Goal: Task Accomplishment & Management: Complete application form

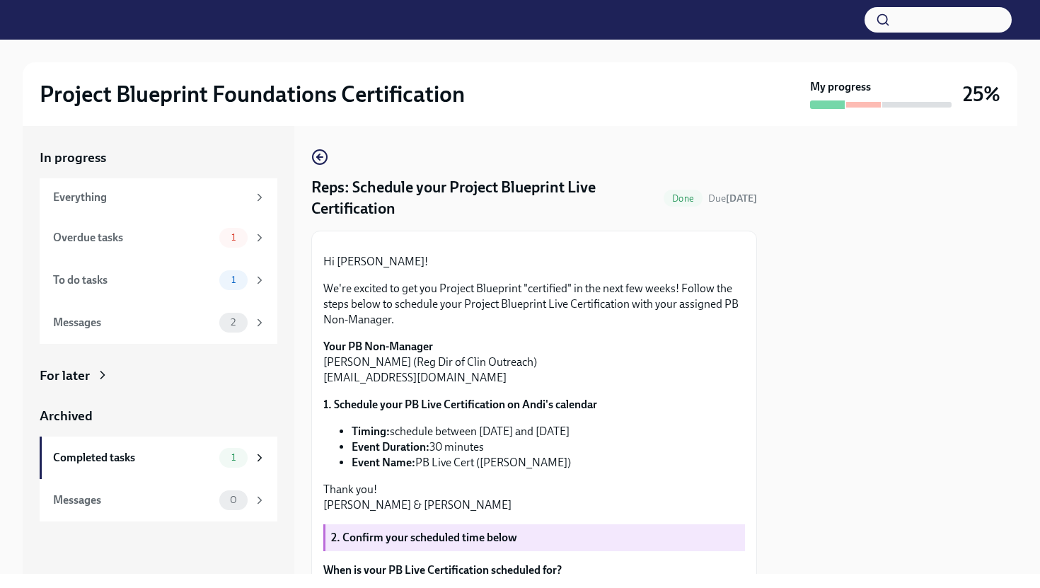
scroll to position [246, 0]
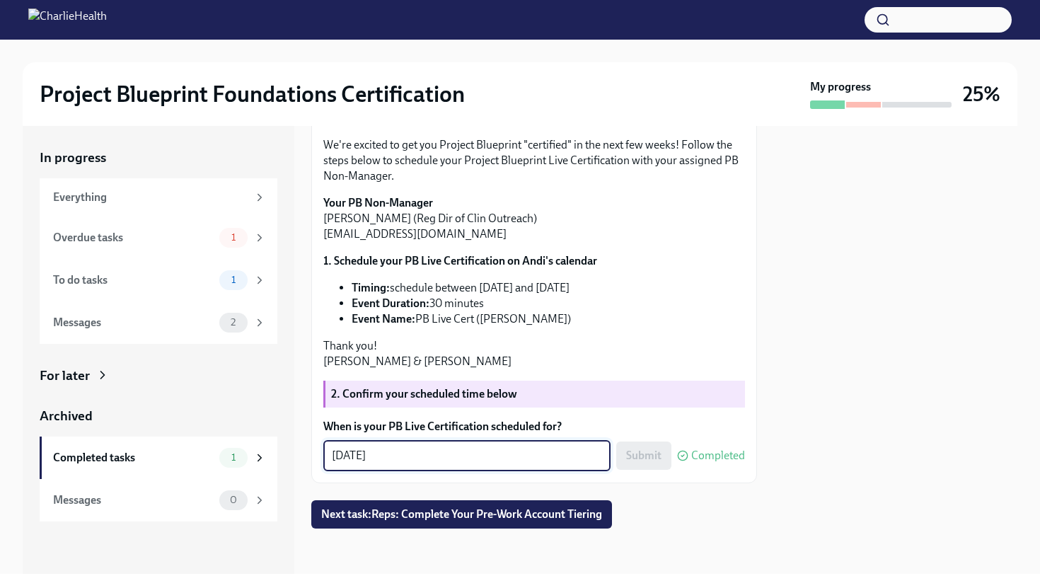
click at [405, 462] on textarea "[DATE]" at bounding box center [467, 455] width 270 height 17
click at [455, 444] on div "[DATE] x ​" at bounding box center [466, 455] width 287 height 31
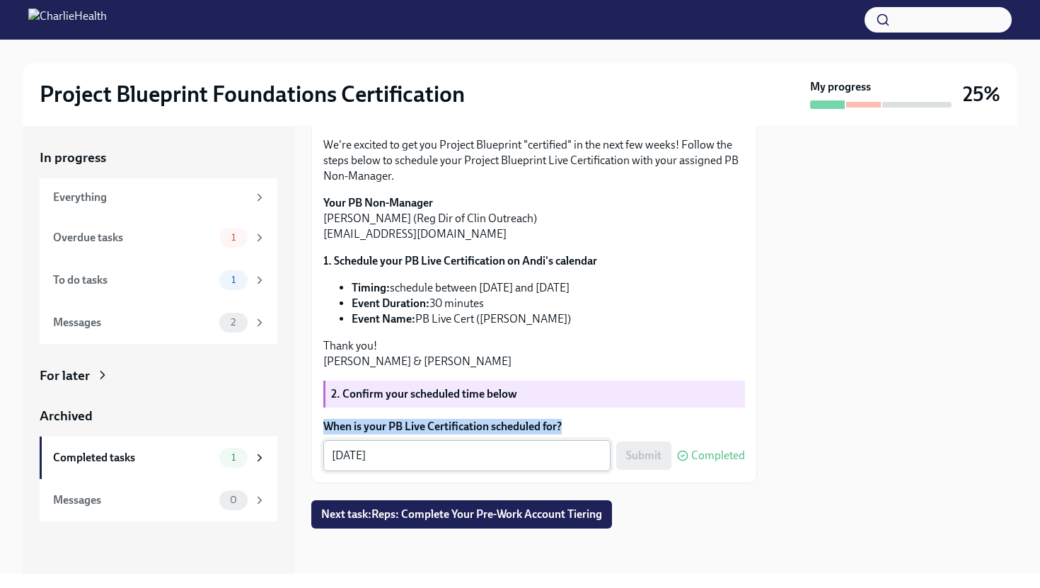
click at [455, 444] on div "[DATE] x ​" at bounding box center [466, 455] width 287 height 31
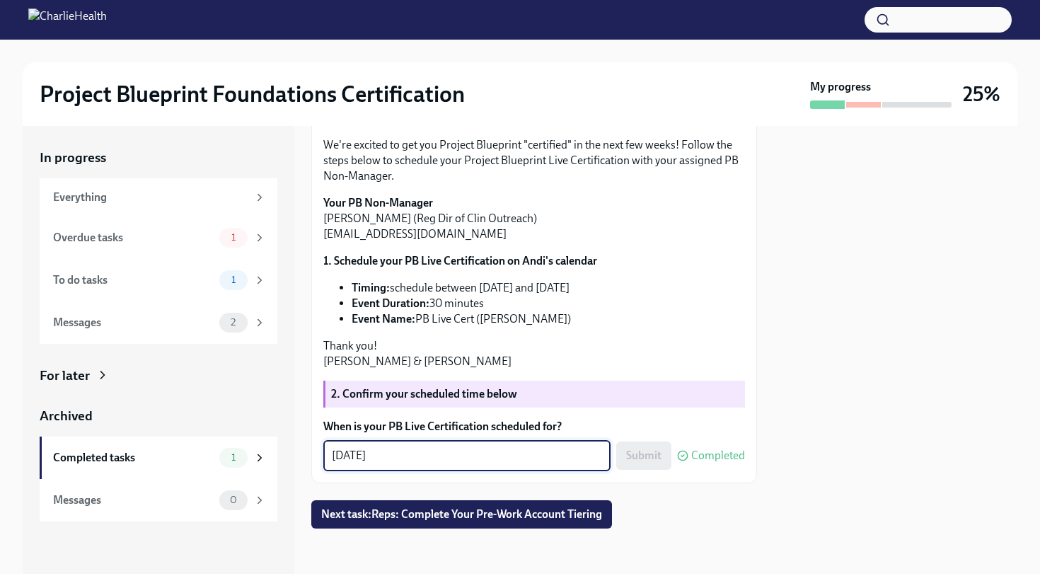
scroll to position [223, 0]
drag, startPoint x: 323, startPoint y: 258, endPoint x: 526, endPoint y: 250, distance: 203.2
click at [526, 242] on p "Your PB Non-Manager [PERSON_NAME] (Reg Dir of Clin Outreach) [EMAIL_ADDRESS][DO…" at bounding box center [534, 218] width 422 height 47
copy p "[EMAIL_ADDRESS][DOMAIN_NAME]"
click at [508, 464] on textarea "[DATE]" at bounding box center [467, 455] width 270 height 17
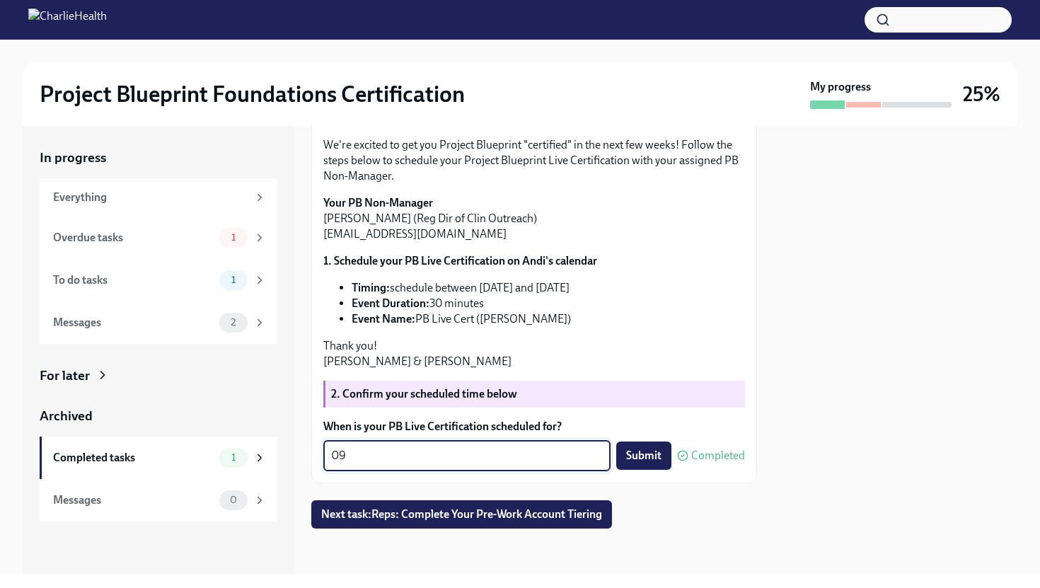
type textarea "0"
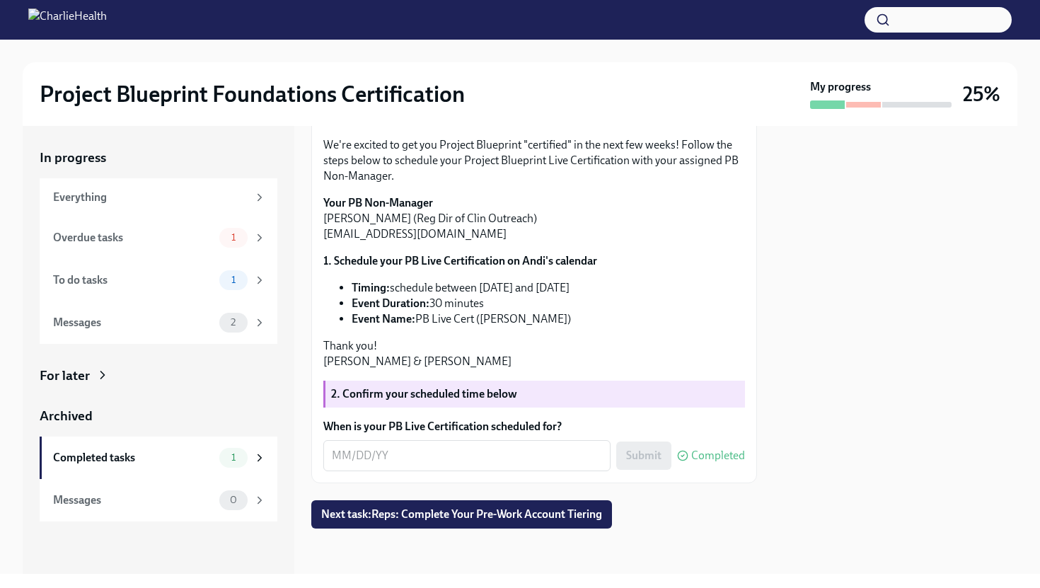
drag, startPoint x: 321, startPoint y: 260, endPoint x: 499, endPoint y: 262, distance: 177.6
click at [499, 262] on div "Hi [PERSON_NAME]! We're excited to get you Project Blueprint "certified" in the…" at bounding box center [534, 285] width 446 height 396
copy p "[EMAIL_ADDRESS][DOMAIN_NAME]"
